Goal: Communication & Community: Connect with others

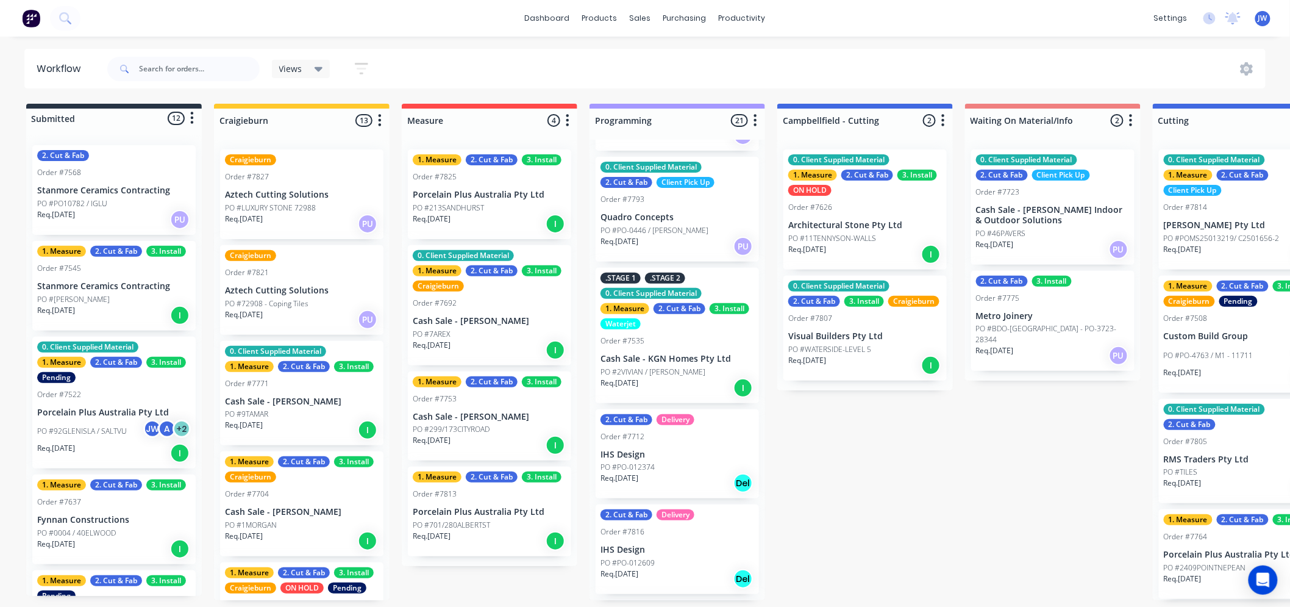
scroll to position [1219, 0]
click at [665, 365] on p "PO #2VIVIAN / [PERSON_NAME]" at bounding box center [653, 370] width 105 height 11
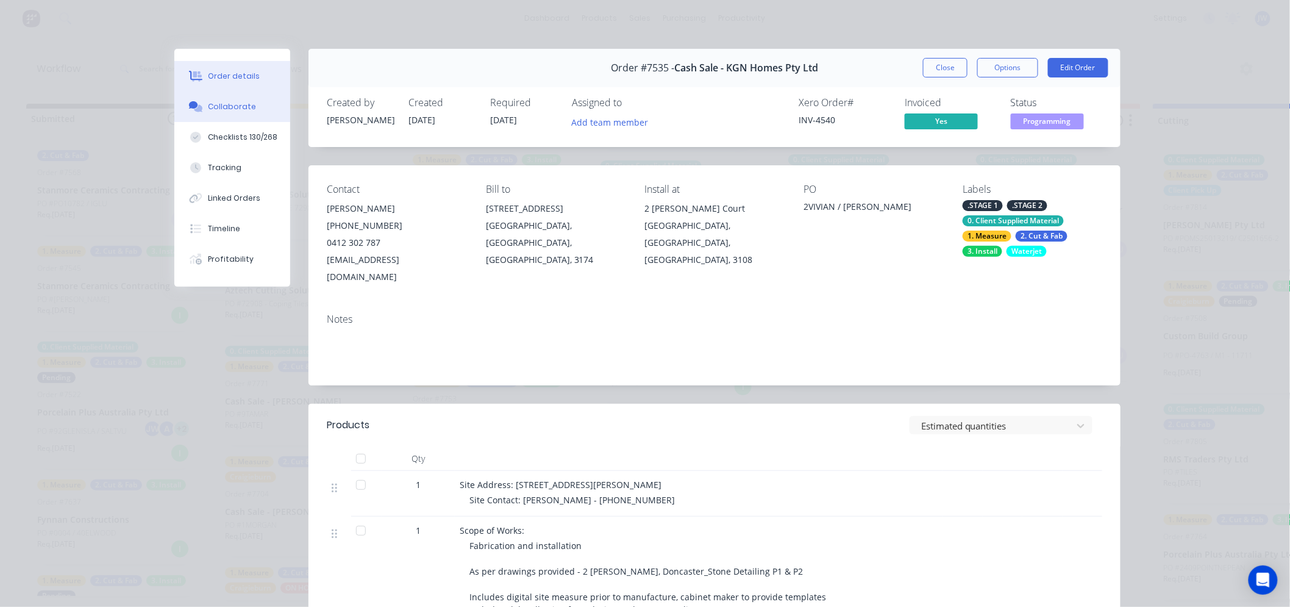
click at [226, 110] on div "Collaborate" at bounding box center [232, 106] width 48 height 11
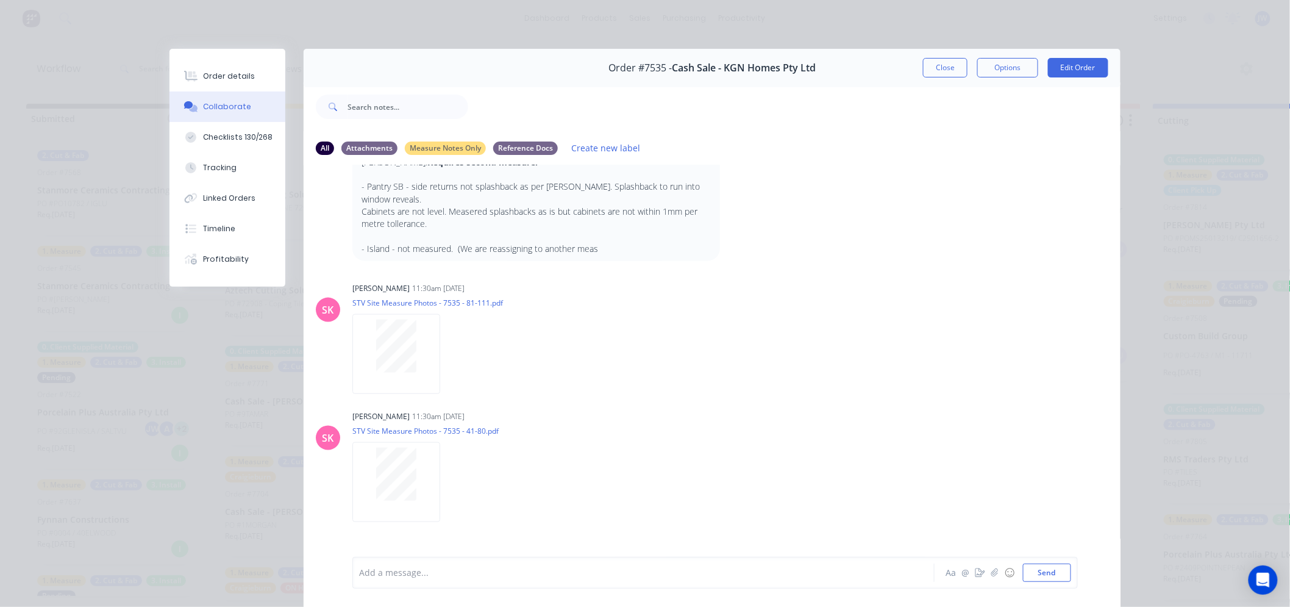
scroll to position [813, 0]
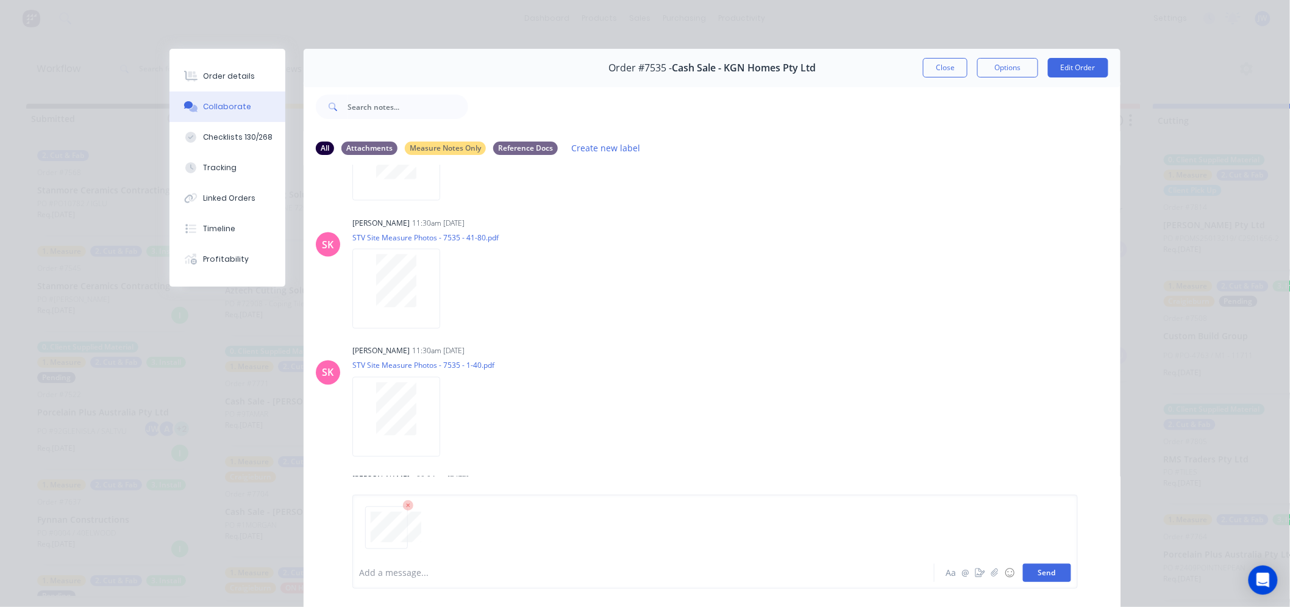
click at [1047, 569] on button "Send" at bounding box center [1047, 572] width 48 height 18
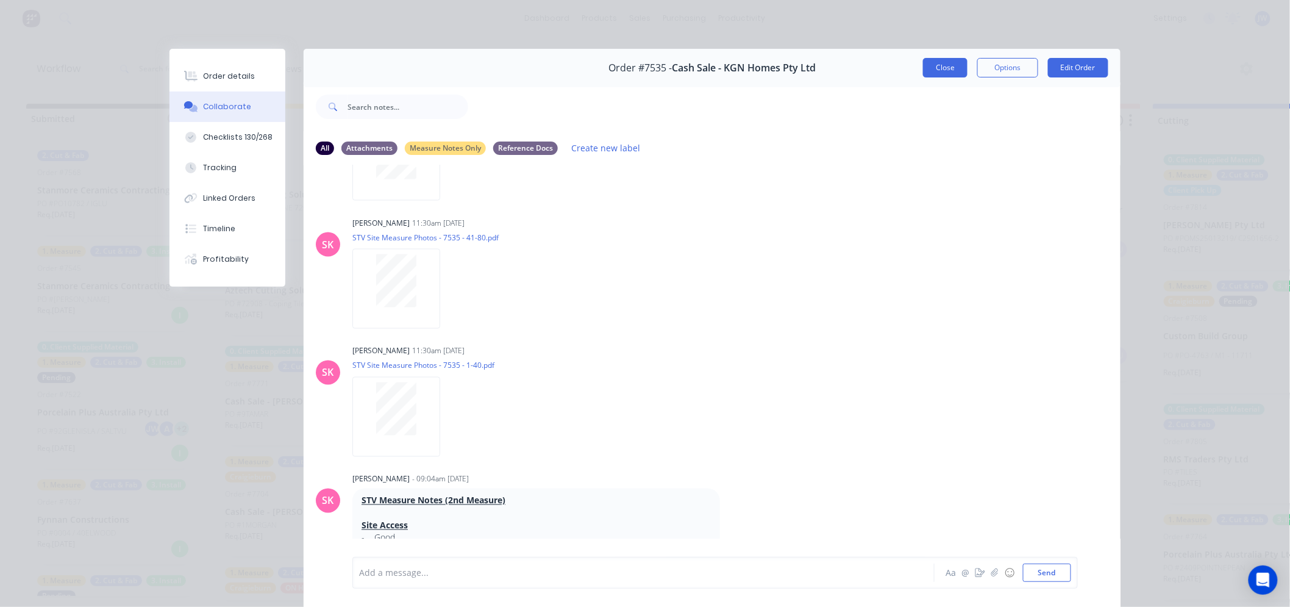
click at [933, 67] on button "Close" at bounding box center [945, 68] width 45 height 20
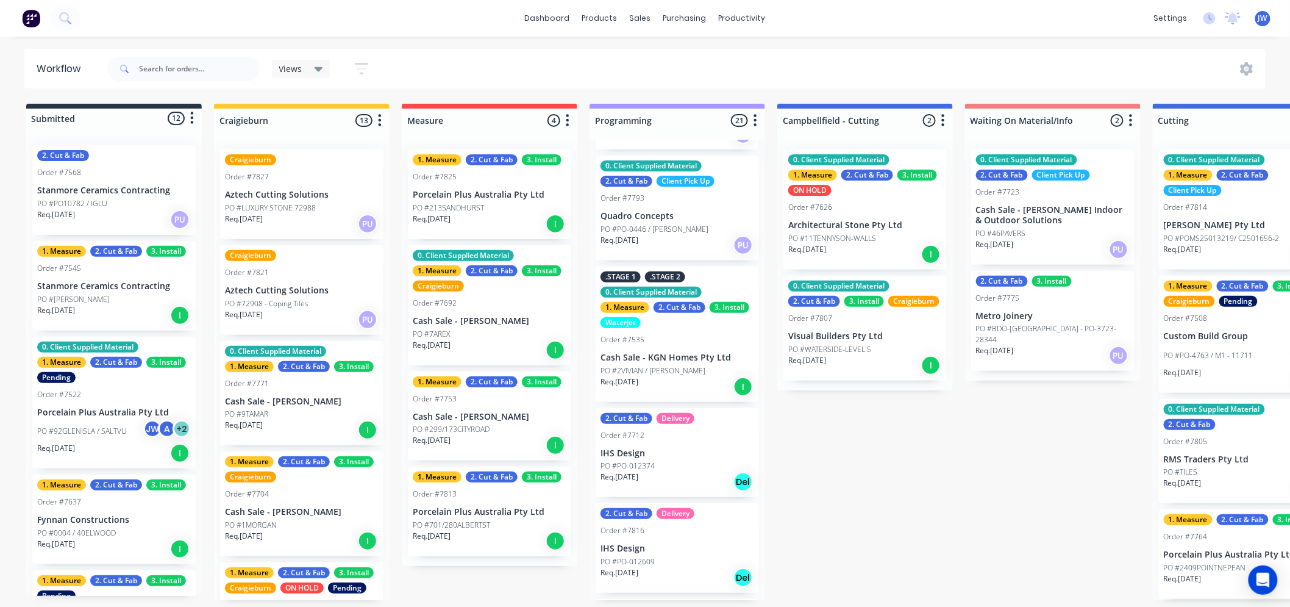
click at [932, 450] on div "Submitted 12 Status colour #273444 hex #273444 Save Cancel Summaries Total orde…" at bounding box center [1273, 352] width 2564 height 496
click at [1000, 466] on div "Submitted 12 Status colour #273444 hex #273444 Save Cancel Summaries Total orde…" at bounding box center [1273, 352] width 2564 height 496
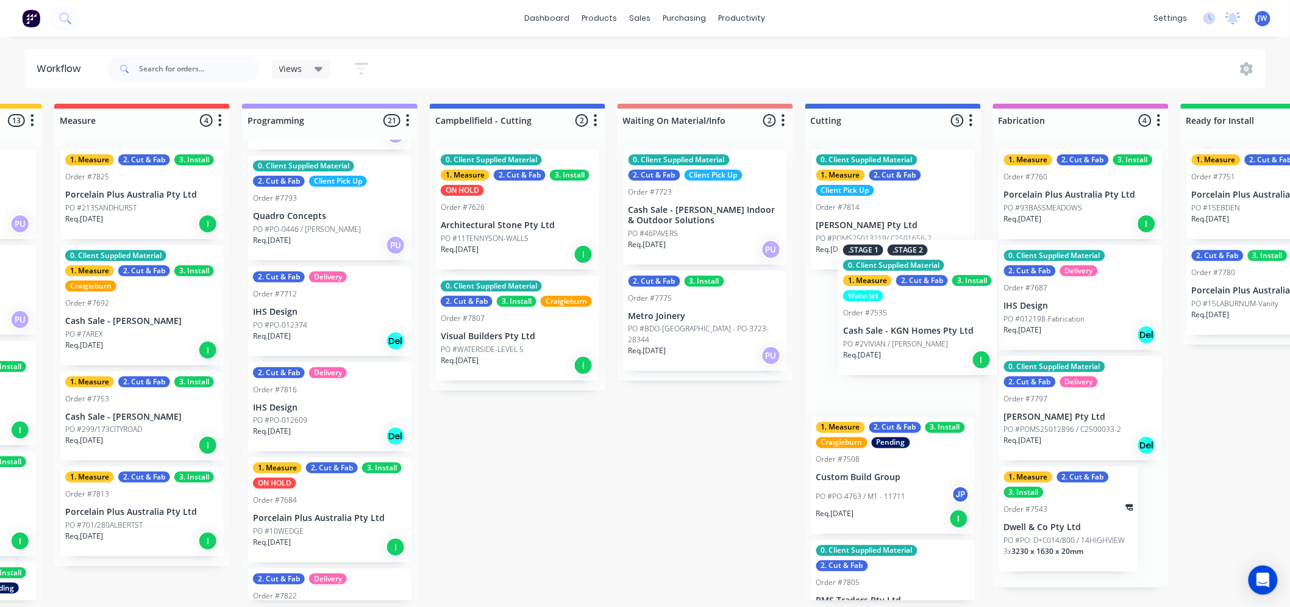
scroll to position [0, 349]
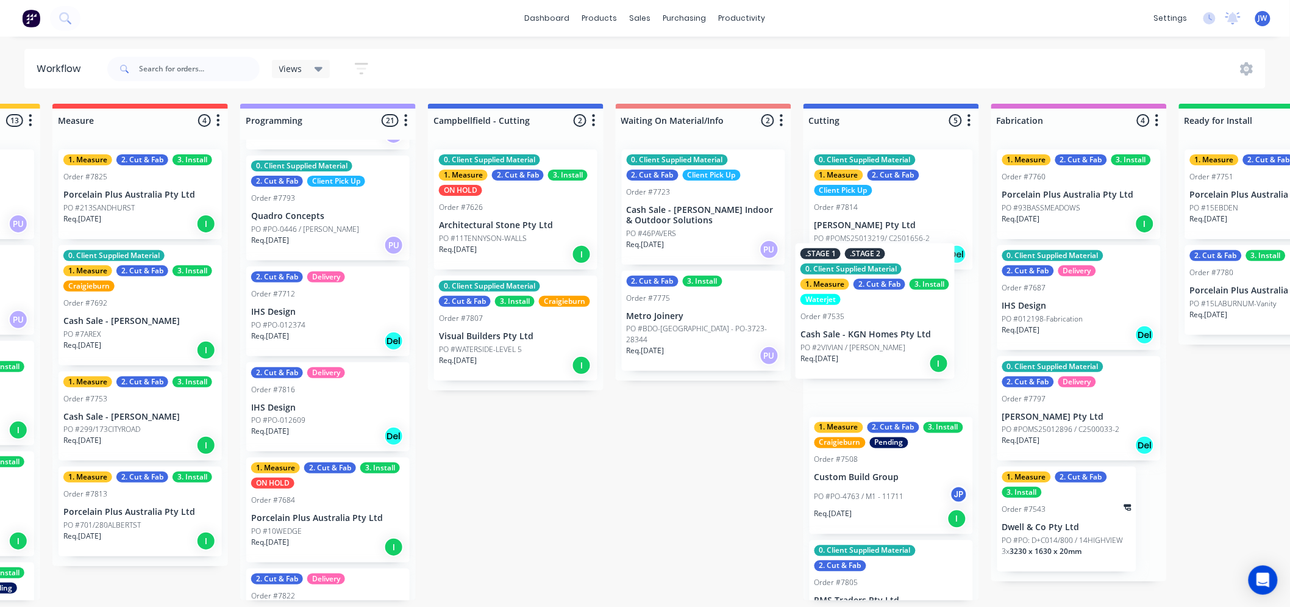
drag, startPoint x: 641, startPoint y: 331, endPoint x: 885, endPoint y: 329, distance: 243.9
click at [885, 329] on div "Submitted 12 Status colour #273444 hex #273444 Save Cancel Summaries Total orde…" at bounding box center [924, 352] width 2564 height 496
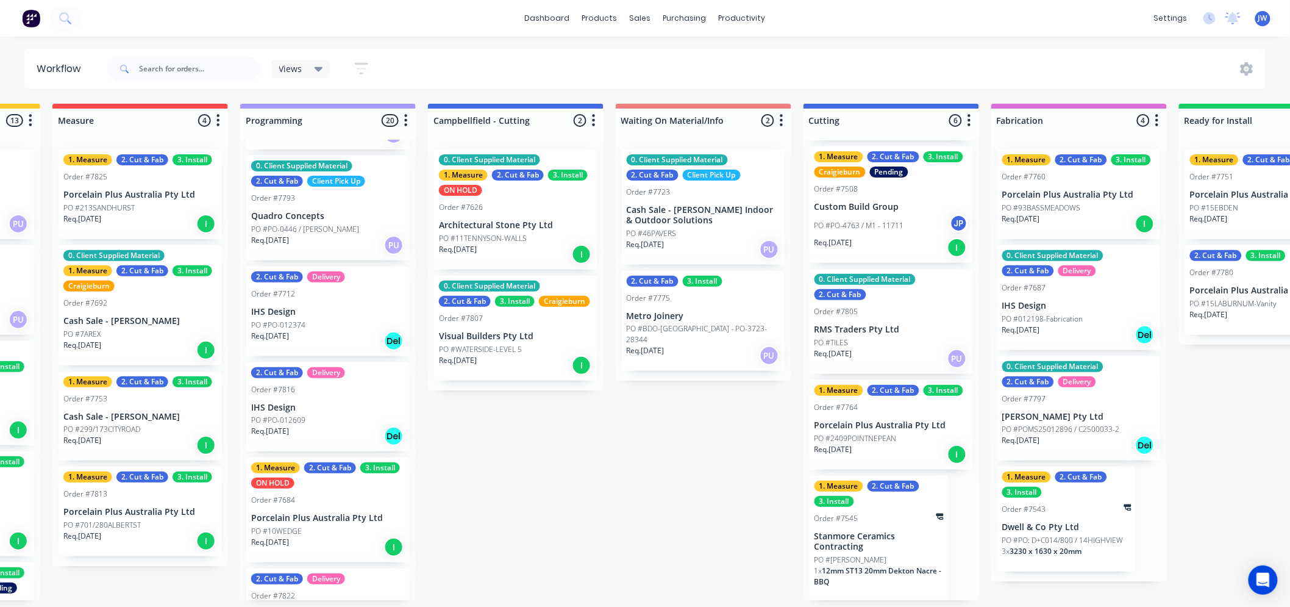
scroll to position [3, 349]
click at [864, 547] on div "1. Measure 2. Cut & Fab 3. Install Order #7545 Stanmore Ceramics Contracting PO…" at bounding box center [879, 539] width 139 height 126
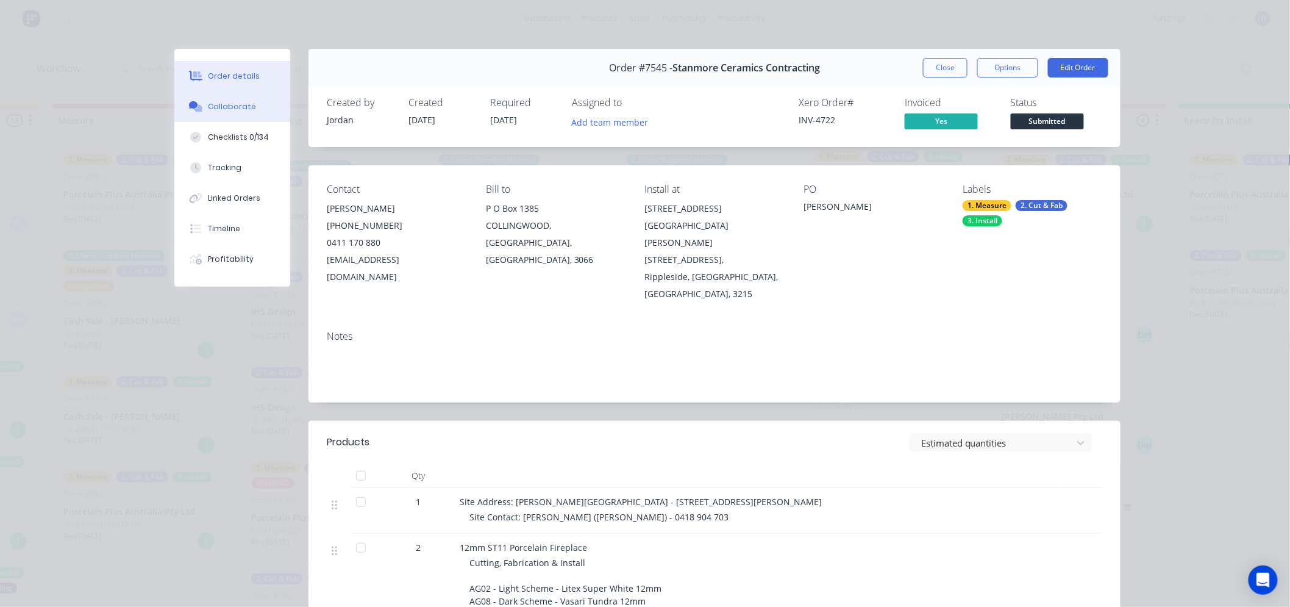
click at [233, 112] on button "Collaborate" at bounding box center [232, 106] width 116 height 30
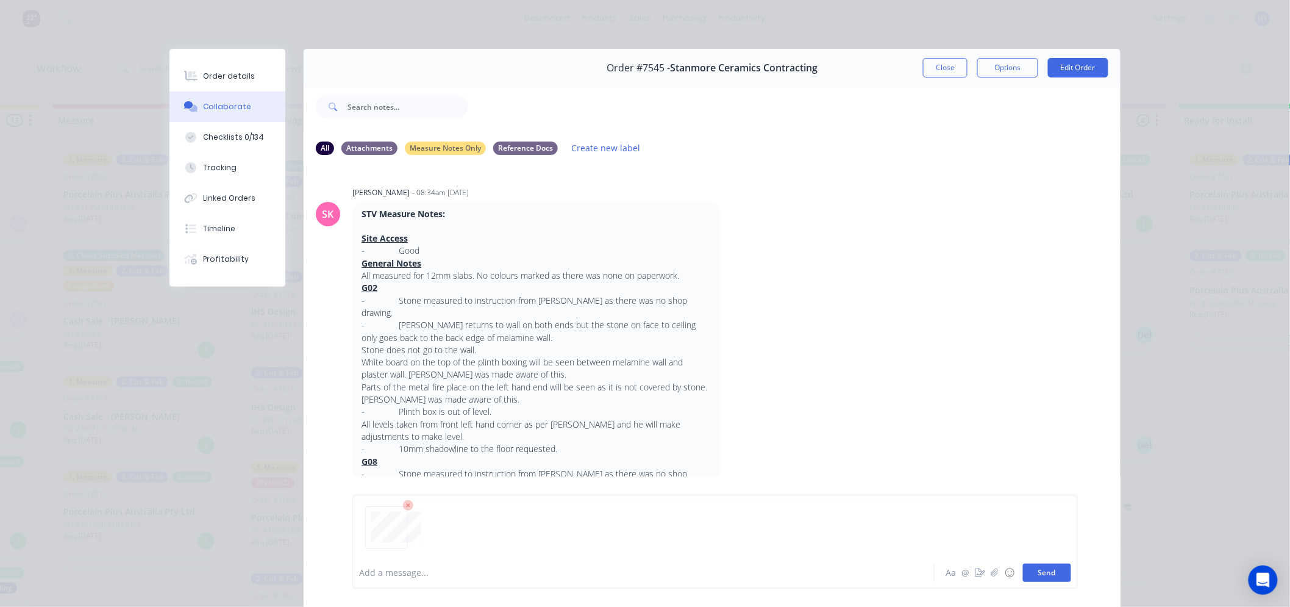
click at [1053, 568] on button "Send" at bounding box center [1047, 572] width 48 height 18
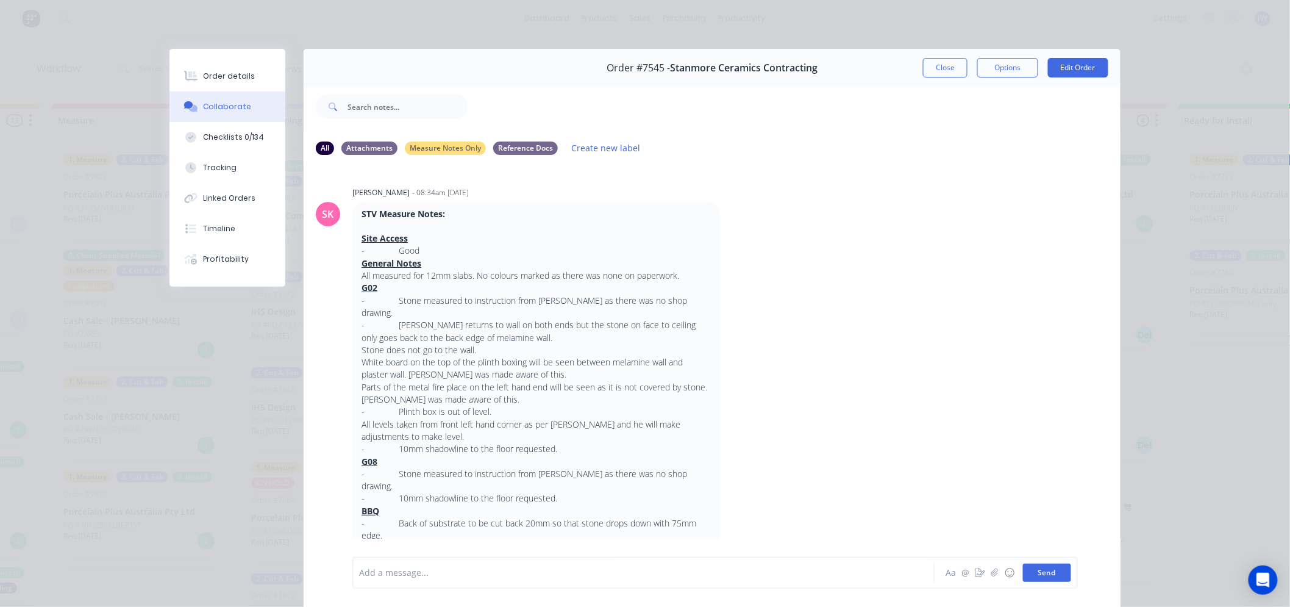
scroll to position [491, 0]
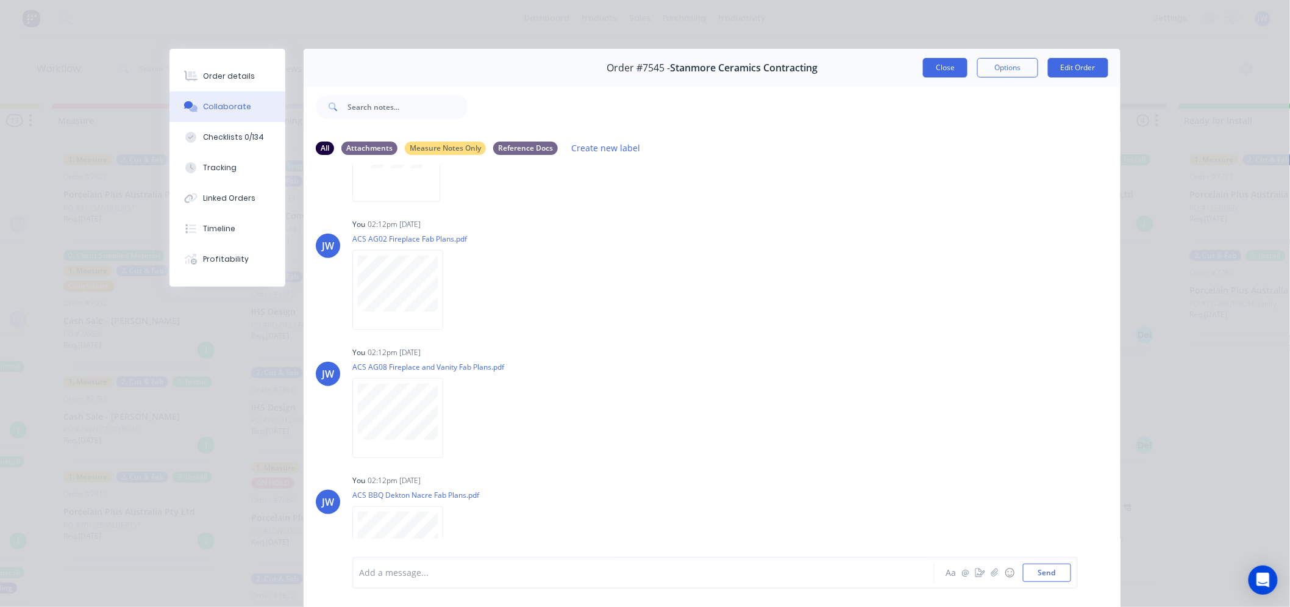
click at [933, 66] on button "Close" at bounding box center [945, 68] width 45 height 20
